Goal: Task Accomplishment & Management: Manage account settings

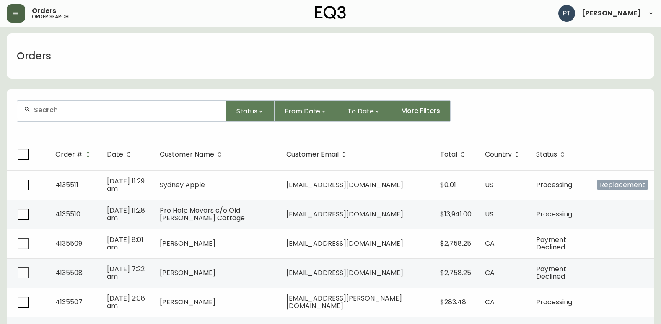
click at [16, 16] on icon "button" at bounding box center [16, 13] width 7 height 7
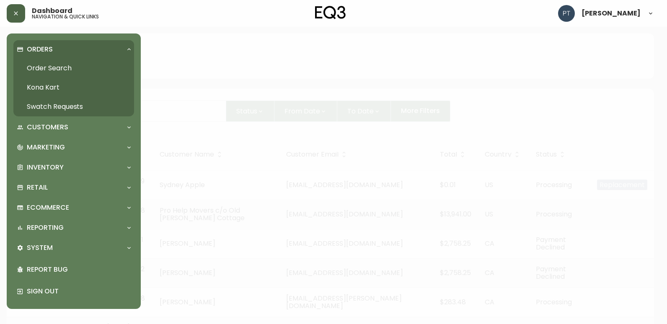
click at [63, 105] on link "Swatch Requests" at bounding box center [73, 106] width 121 height 19
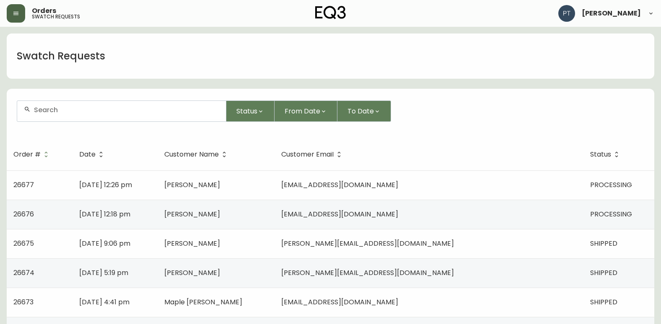
click at [157, 213] on td "[DATE] 12:18 pm" at bounding box center [114, 214] width 85 height 29
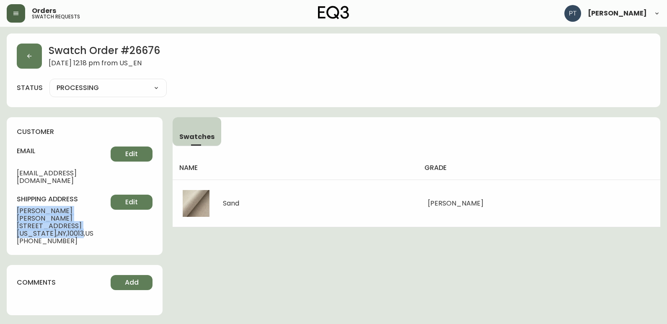
drag, startPoint x: 13, startPoint y: 201, endPoint x: 78, endPoint y: 217, distance: 66.3
click at [78, 217] on div "customer email [EMAIL_ADDRESS][DOMAIN_NAME] Edit shipping address [PERSON_NAME]…" at bounding box center [85, 186] width 156 height 138
copy div "[PERSON_NAME] [STREET_ADDRESS][US_STATE]"
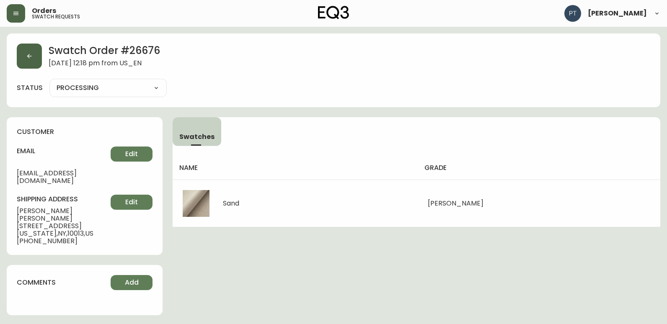
click at [17, 52] on div "Swatch Order # 26676 [DATE] 12:18 pm from US_EN status PROCESSING PROCESSING SH…" at bounding box center [333, 71] width 653 height 74
click at [36, 62] on button "button" at bounding box center [29, 56] width 25 height 25
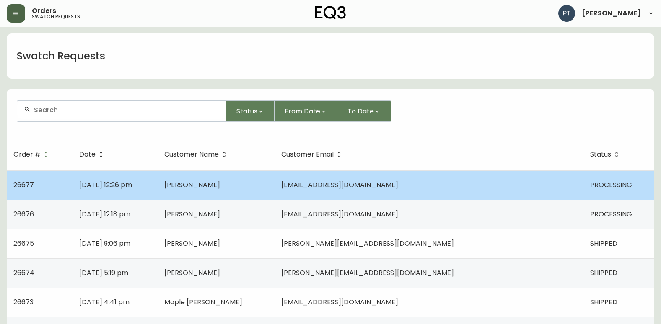
click at [157, 191] on td "[DATE] 12:26 pm" at bounding box center [114, 184] width 85 height 29
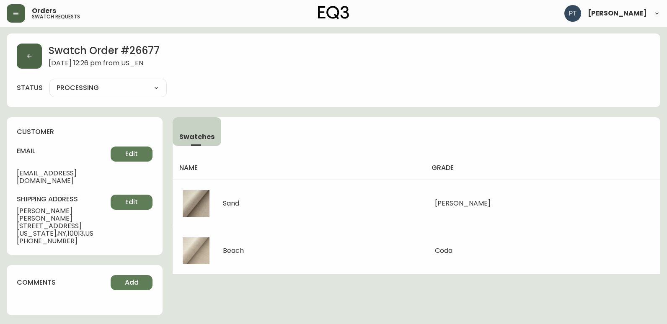
click at [30, 62] on button "button" at bounding box center [29, 56] width 25 height 25
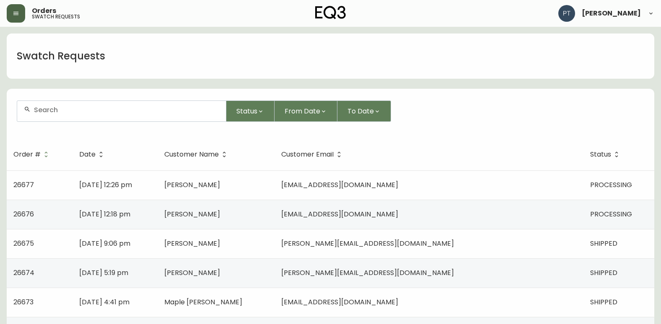
click at [241, 219] on td "[PERSON_NAME]" at bounding box center [215, 214] width 117 height 29
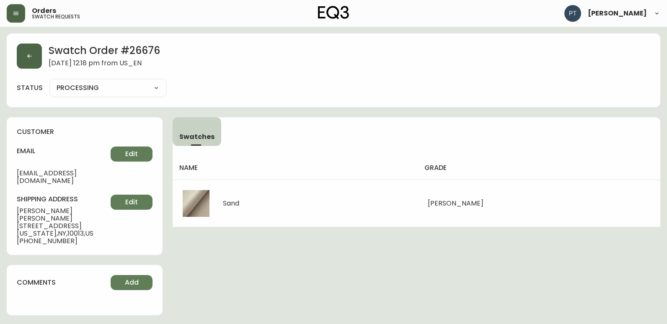
click at [32, 54] on icon "button" at bounding box center [29, 56] width 7 height 7
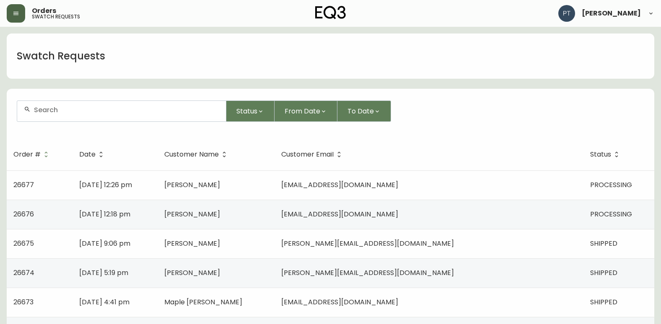
click at [157, 188] on td "[DATE] 12:26 pm" at bounding box center [114, 184] width 85 height 29
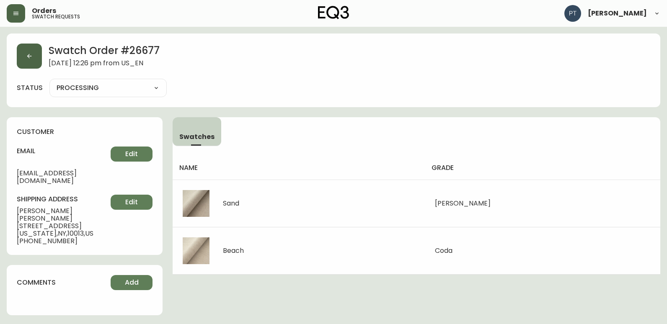
click at [27, 53] on icon "button" at bounding box center [29, 56] width 7 height 7
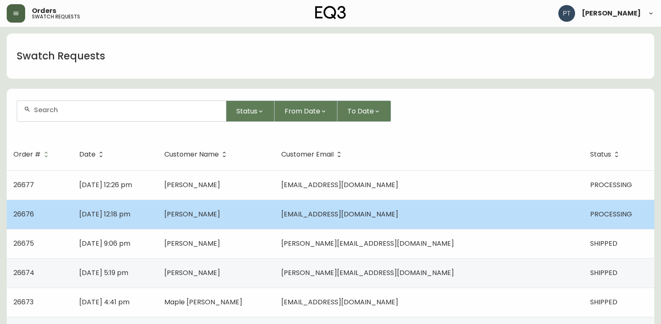
click at [240, 226] on td "[PERSON_NAME]" at bounding box center [215, 214] width 117 height 29
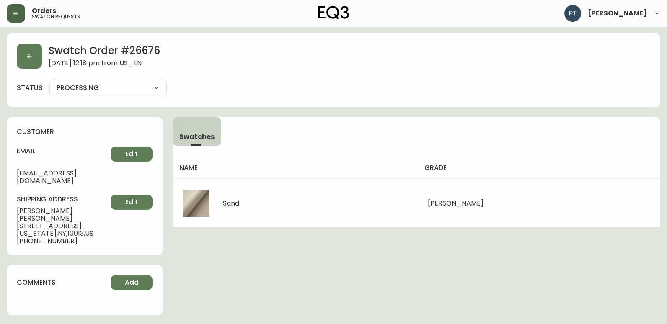
click at [104, 85] on select "PROCESSING SHIPPED CANCELLED" at bounding box center [107, 88] width 117 height 13
click at [49, 82] on select "PROCESSING SHIPPED CANCELLED" at bounding box center [107, 88] width 117 height 13
select select "PROCESSING"
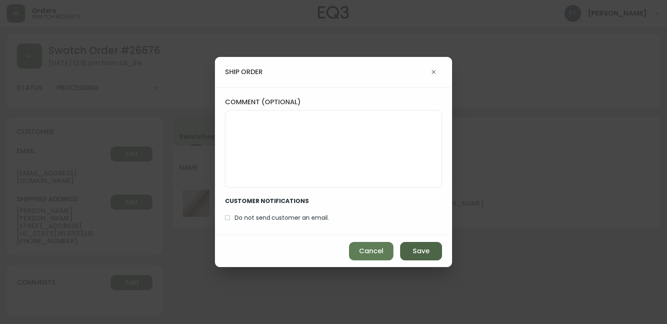
click at [417, 254] on span "Save" at bounding box center [421, 251] width 17 height 9
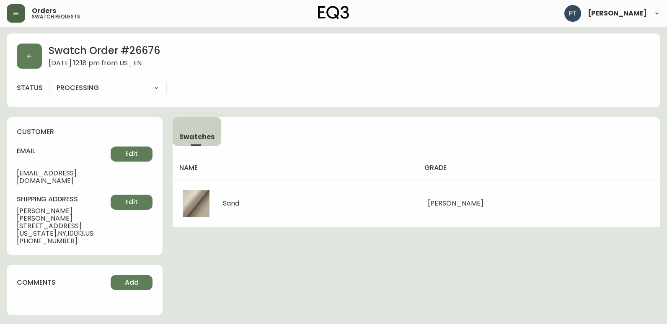
type input "SHIPPED"
select select "SHIPPED"
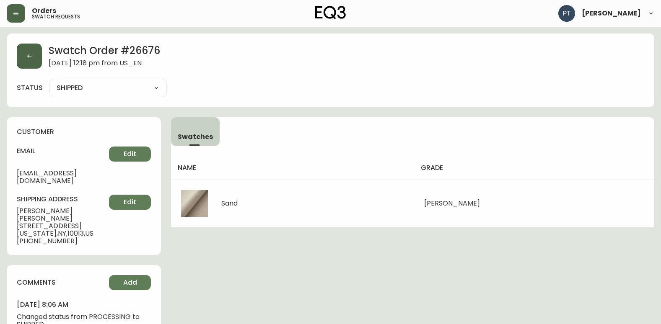
click at [33, 57] on button "button" at bounding box center [29, 56] width 25 height 25
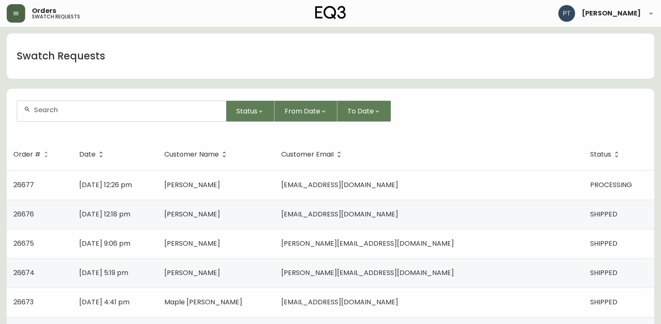
click at [157, 192] on td "[DATE] 12:26 pm" at bounding box center [114, 184] width 85 height 29
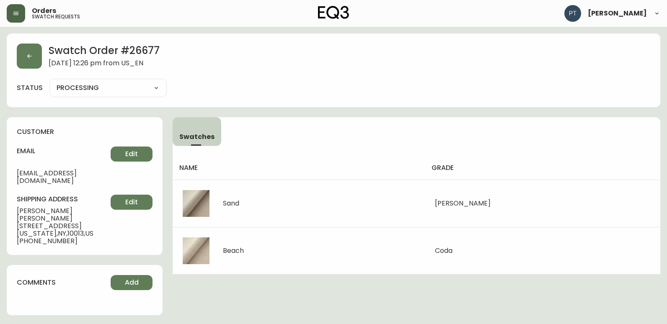
click at [119, 90] on select "PROCESSING SHIPPED CANCELLED" at bounding box center [107, 88] width 117 height 13
click at [49, 82] on select "PROCESSING SHIPPED CANCELLED" at bounding box center [107, 88] width 117 height 13
select select "PROCESSING"
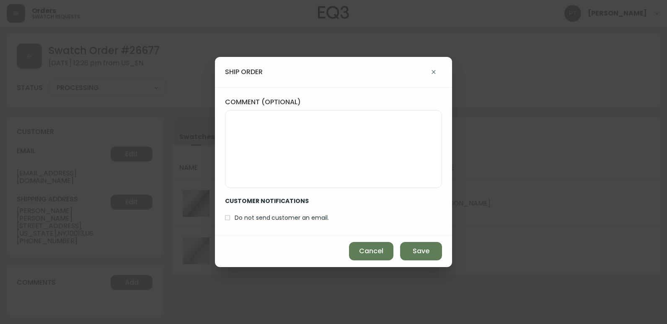
click at [409, 239] on div "Cancel Save" at bounding box center [333, 251] width 237 height 32
click at [408, 244] on button "Save" at bounding box center [421, 251] width 42 height 18
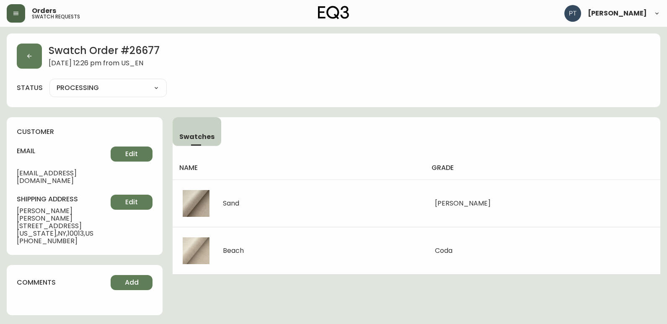
type input "SHIPPED"
select select "SHIPPED"
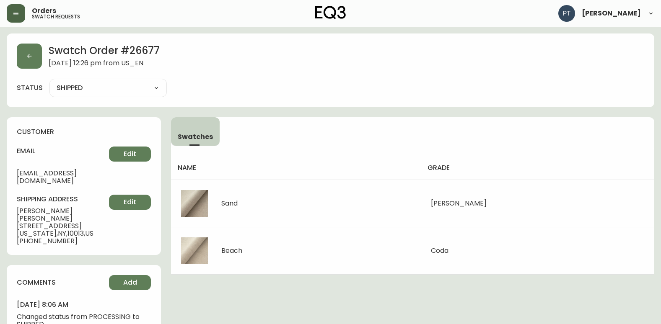
click at [44, 65] on div "Swatch Order # 26677 [DATE] 12:26 pm from US_EN" at bounding box center [330, 56] width 627 height 25
drag, startPoint x: 44, startPoint y: 65, endPoint x: 28, endPoint y: 58, distance: 17.8
click at [28, 58] on icon "button" at bounding box center [29, 56] width 7 height 7
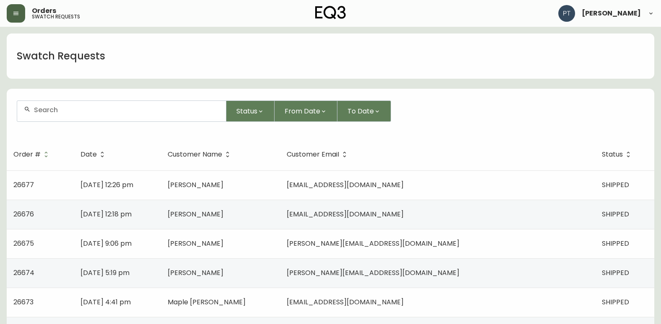
click at [10, 4] on button "button" at bounding box center [16, 13] width 18 height 18
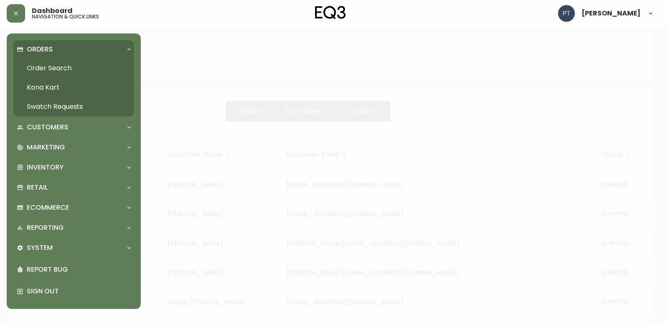
click at [38, 67] on link "Order Search" at bounding box center [73, 68] width 121 height 19
